Goal: Navigation & Orientation: Find specific page/section

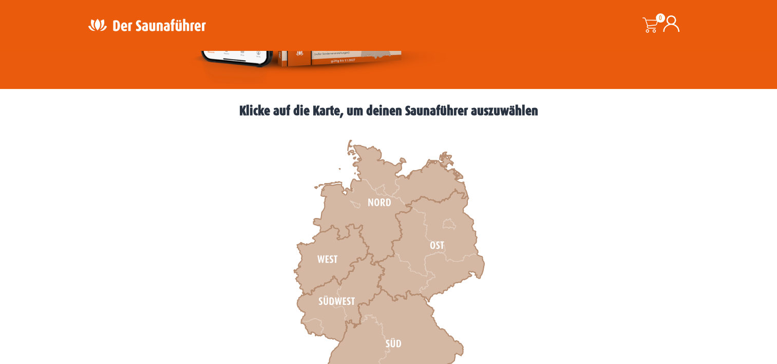
scroll to position [308, 0]
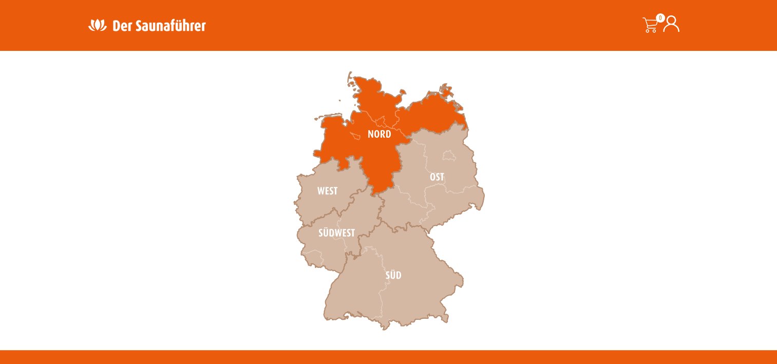
click at [371, 143] on icon at bounding box center [390, 134] width 154 height 125
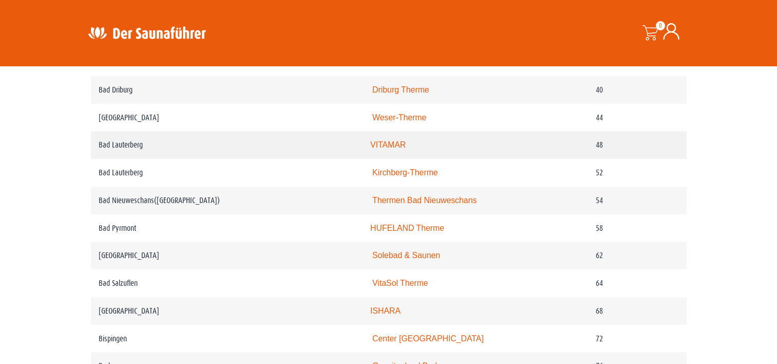
scroll to position [668, 0]
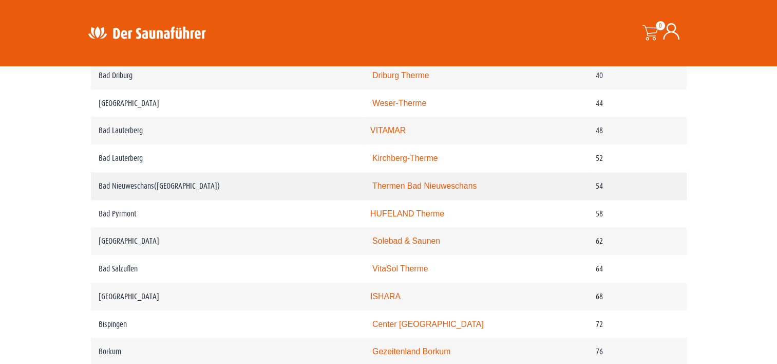
click at [458, 185] on link "Thermen Bad Nieuweschans" at bounding box center [424, 185] width 104 height 9
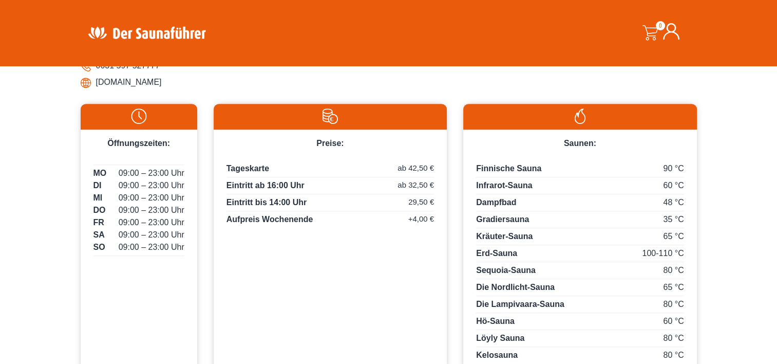
scroll to position [514, 0]
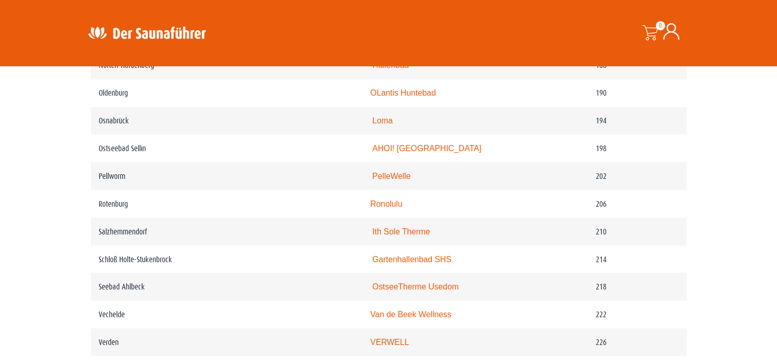
scroll to position [1336, 0]
